Goal: Task Accomplishment & Management: Manage account settings

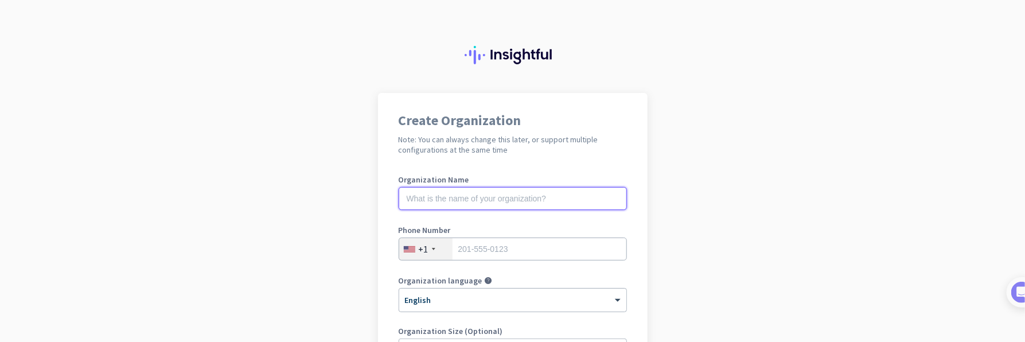
click at [439, 205] on input "text" at bounding box center [513, 198] width 228 height 23
type input "N"
type input "Mercor"
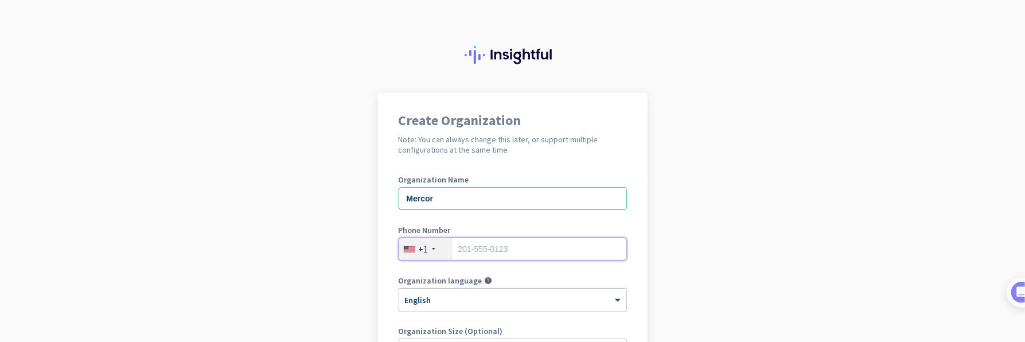
click at [502, 248] on input "tel" at bounding box center [513, 249] width 228 height 23
type input "9178612340"
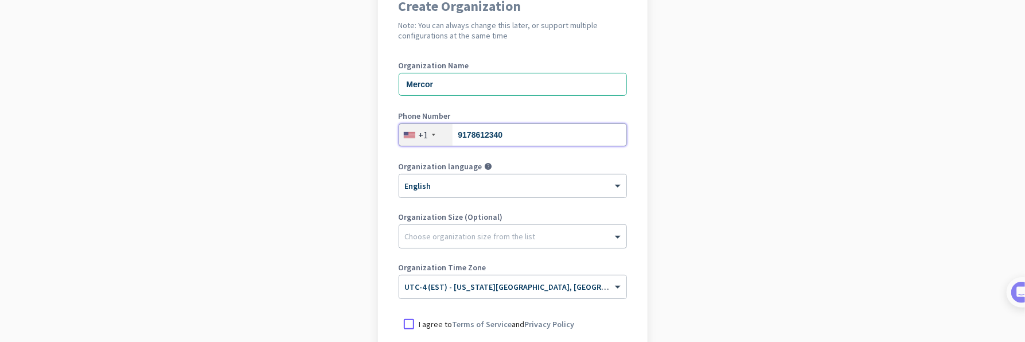
scroll to position [172, 0]
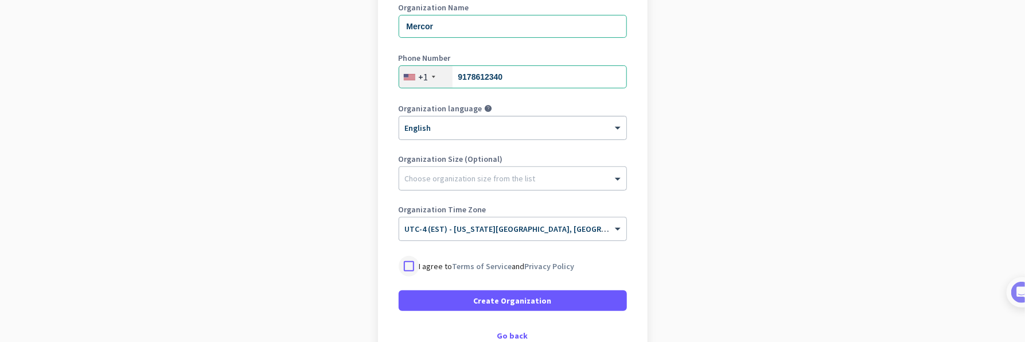
click at [399, 266] on div at bounding box center [409, 266] width 21 height 21
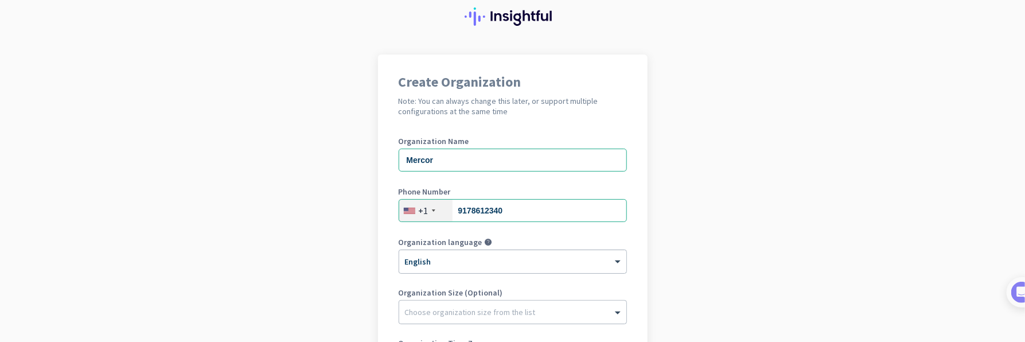
scroll to position [18, 0]
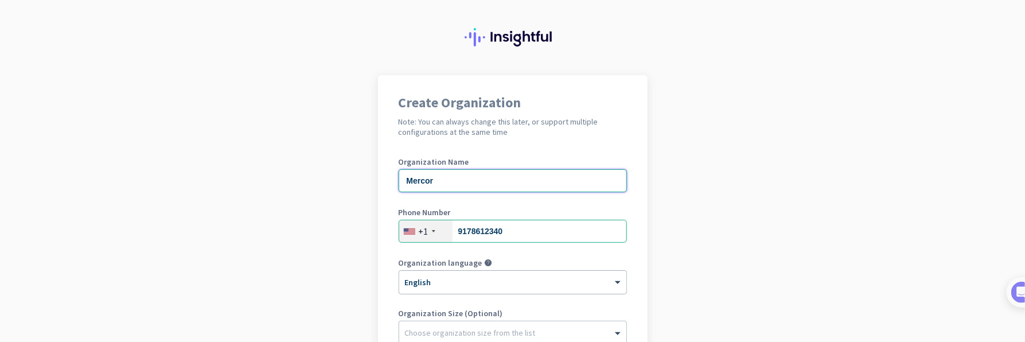
click at [421, 178] on input "Mercor" at bounding box center [513, 180] width 228 height 23
type input "S"
type input "[PERSON_NAME]"
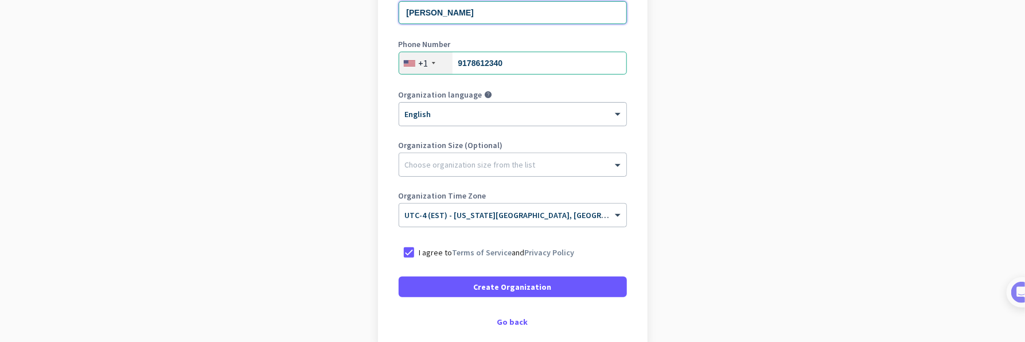
scroll to position [229, 0]
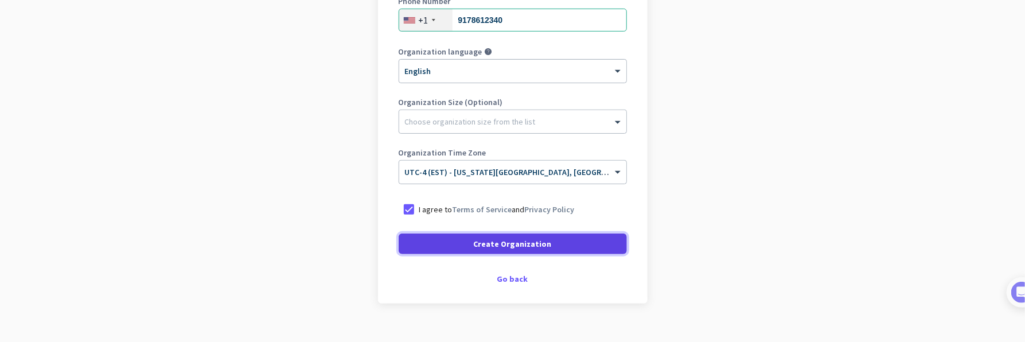
click at [507, 244] on span "Create Organization" at bounding box center [513, 243] width 78 height 11
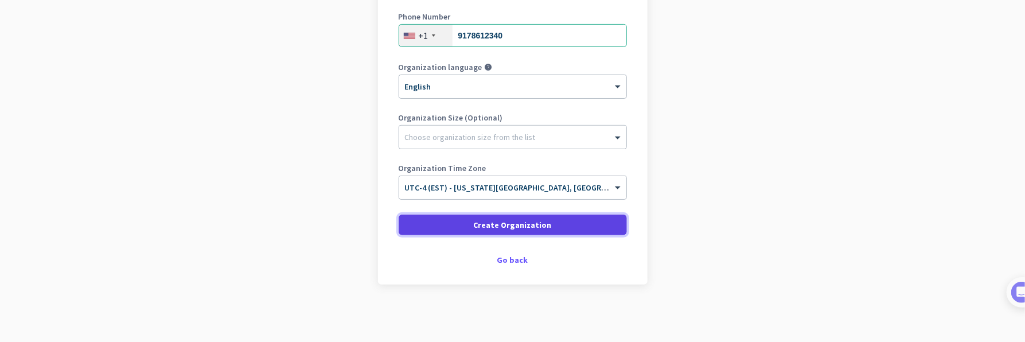
scroll to position [213, 0]
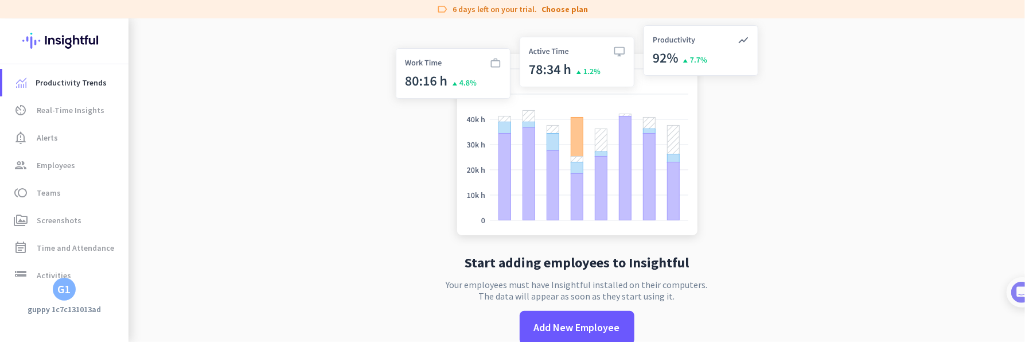
click at [60, 283] on div "G1" at bounding box center [64, 288] width 13 height 11
click at [194, 229] on h3 "[PERSON_NAME]" at bounding box center [206, 229] width 65 height 9
click at [68, 294] on div "G1" at bounding box center [64, 288] width 13 height 11
click at [130, 205] on span "Personal Settings" at bounding box center [125, 205] width 69 height 10
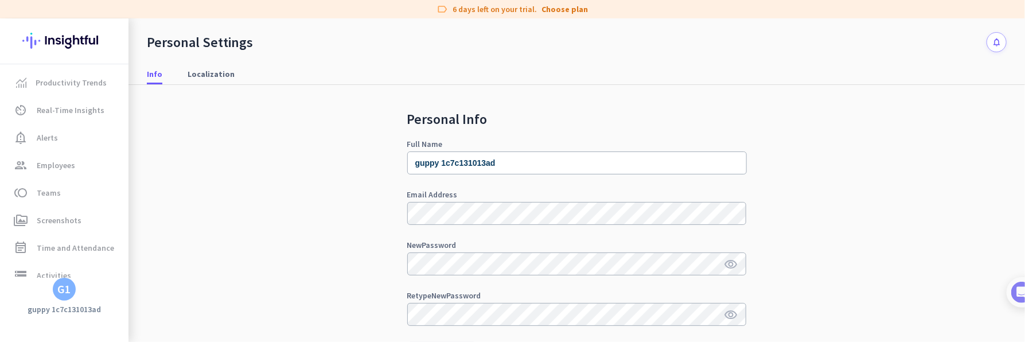
click at [41, 35] on img at bounding box center [64, 40] width 84 height 45
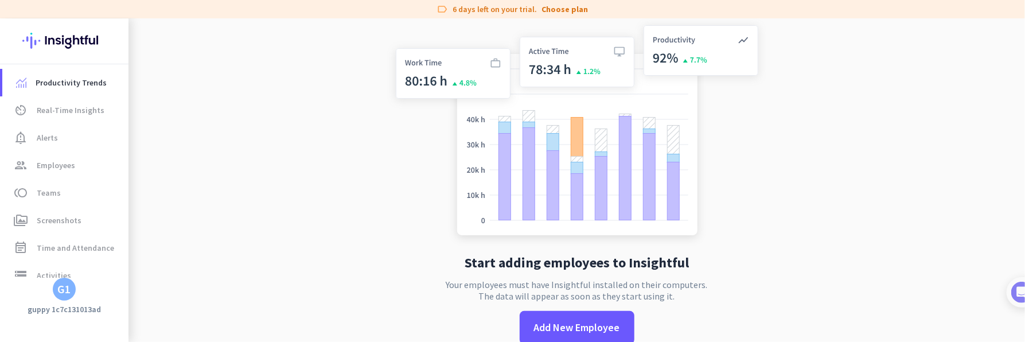
click at [61, 285] on div "G1" at bounding box center [64, 288] width 13 height 11
click at [215, 233] on h3 "[PERSON_NAME]" at bounding box center [206, 229] width 65 height 9
click at [61, 286] on div "G1" at bounding box center [64, 288] width 13 height 11
click at [151, 205] on span "Personal Settings" at bounding box center [125, 205] width 69 height 10
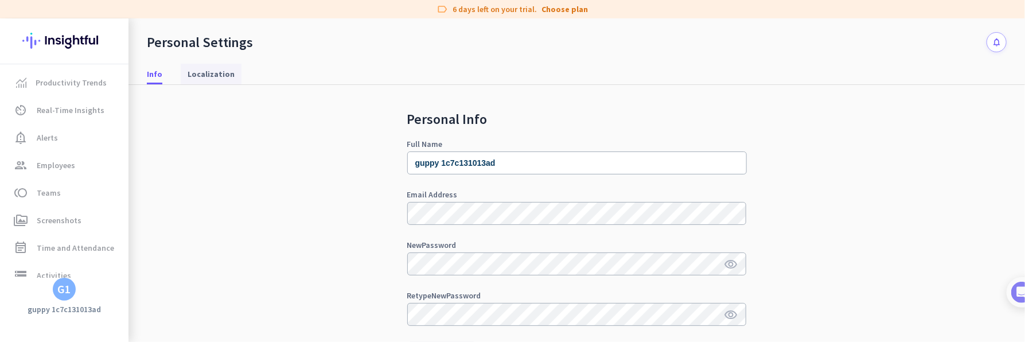
click at [199, 73] on span "Localization" at bounding box center [211, 73] width 47 height 11
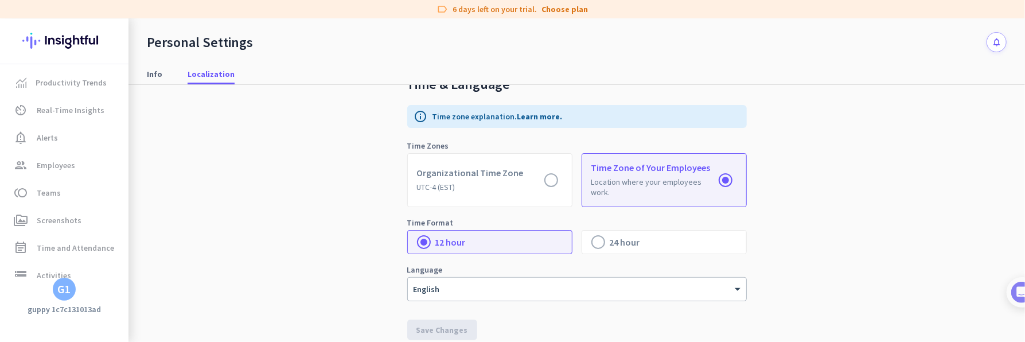
scroll to position [36, 0]
